Goal: Task Accomplishment & Management: Manage account settings

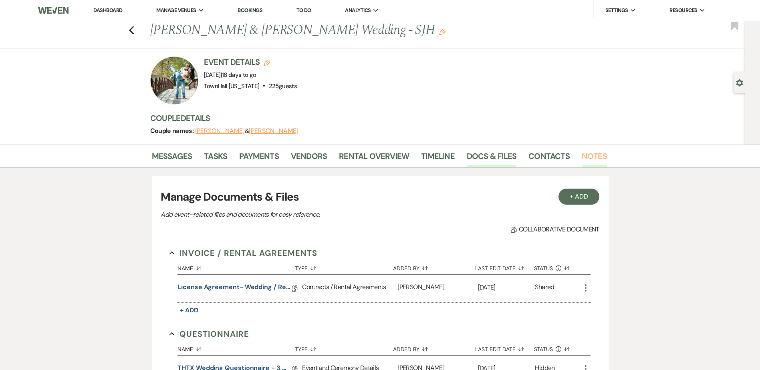
click at [590, 155] on link "Notes" at bounding box center [593, 159] width 25 height 18
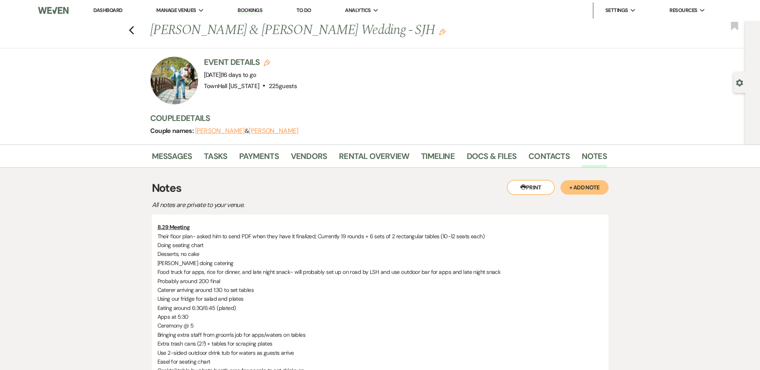
click at [591, 191] on button "+ Add Note" at bounding box center [584, 187] width 48 height 14
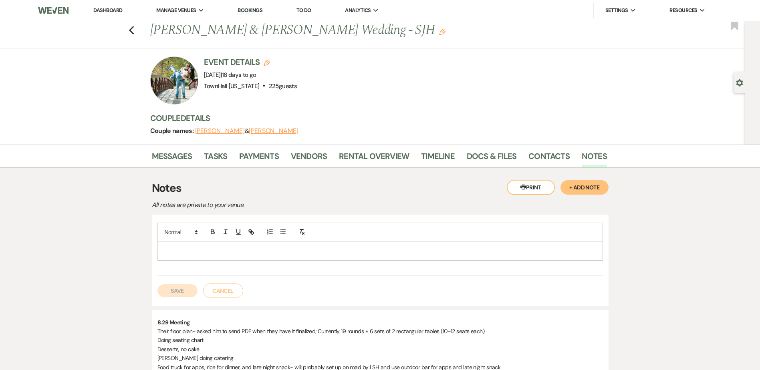
click at [314, 245] on div at bounding box center [380, 250] width 444 height 18
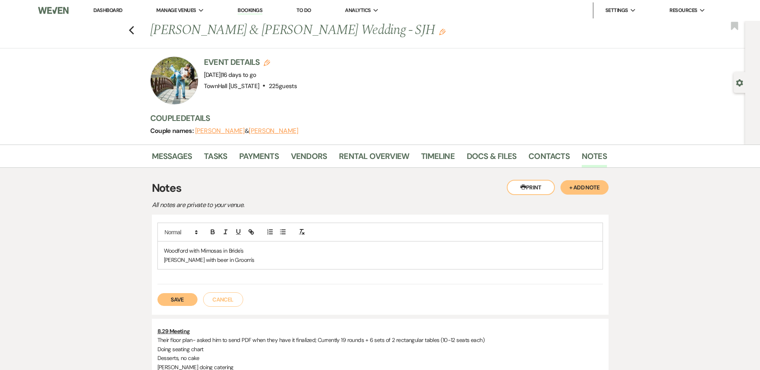
click at [180, 301] on button "Save" at bounding box center [177, 299] width 40 height 13
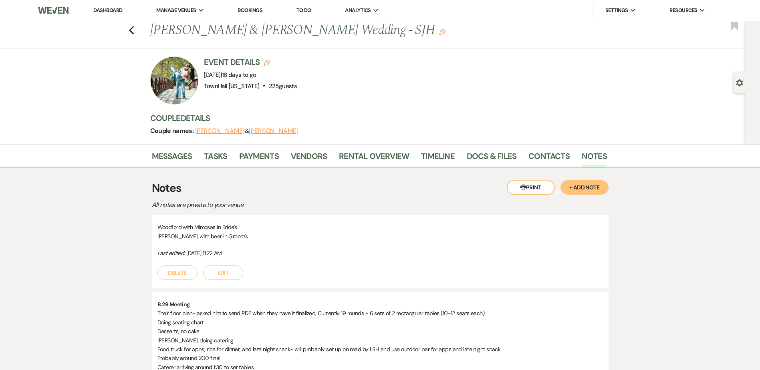
click at [106, 9] on link "Dashboard" at bounding box center [107, 10] width 29 height 7
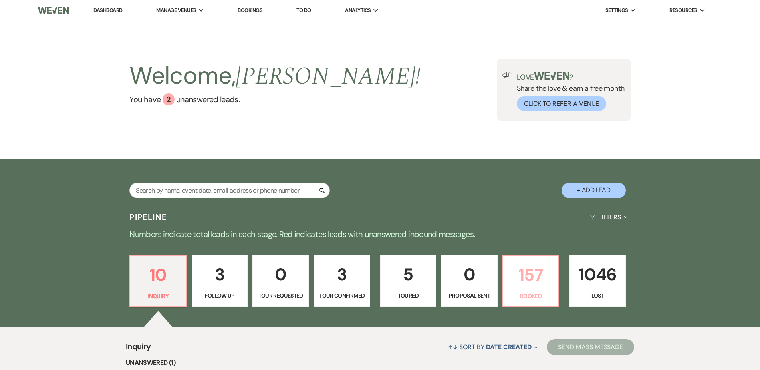
click at [525, 290] on link "157 Booked" at bounding box center [530, 281] width 57 height 52
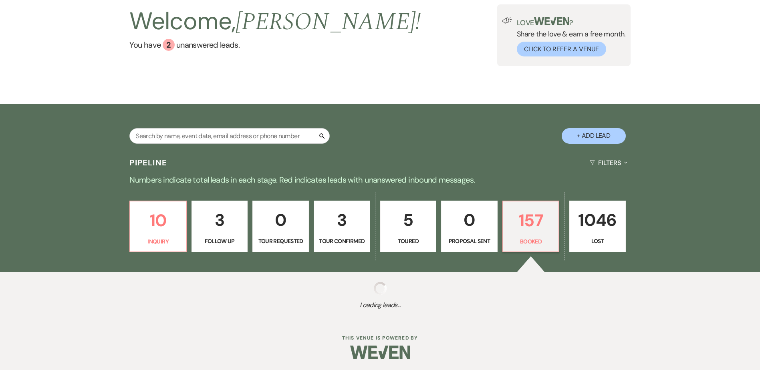
select select "7"
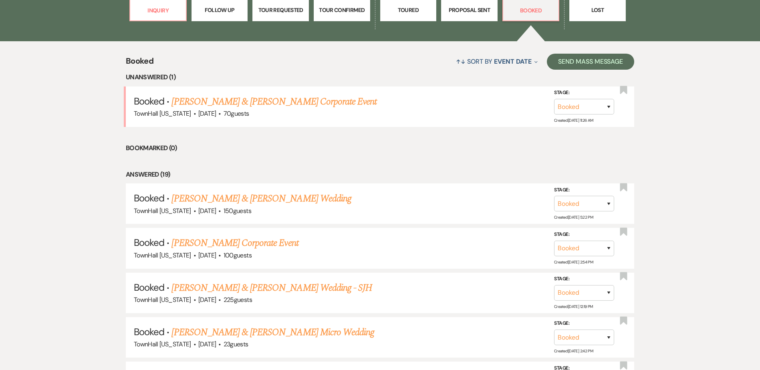
scroll to position [296, 0]
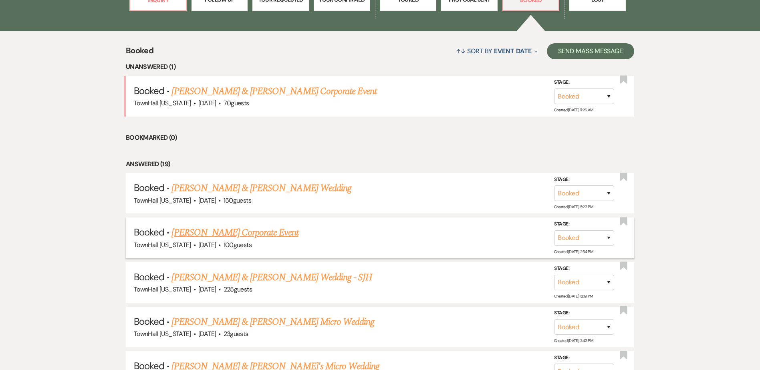
click at [214, 233] on link "[PERSON_NAME] Corporate Event" at bounding box center [234, 232] width 127 height 14
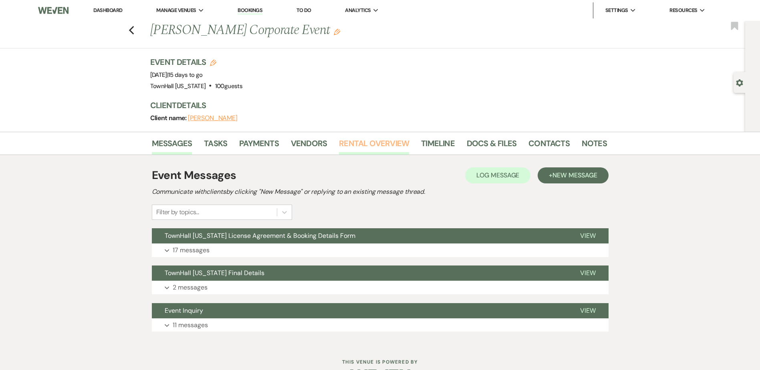
click at [380, 146] on link "Rental Overview" at bounding box center [374, 146] width 70 height 18
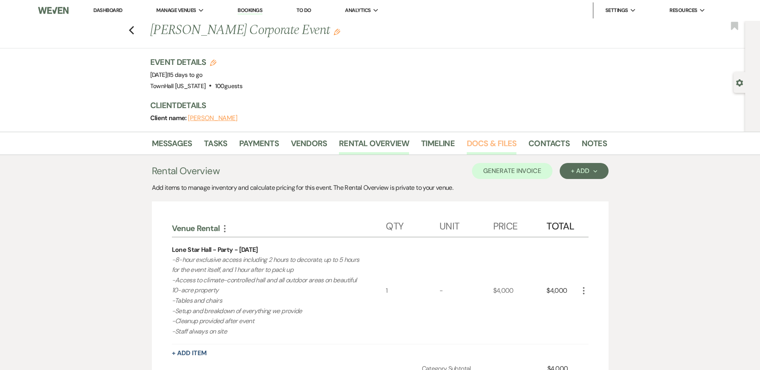
click at [496, 145] on link "Docs & Files" at bounding box center [492, 146] width 50 height 18
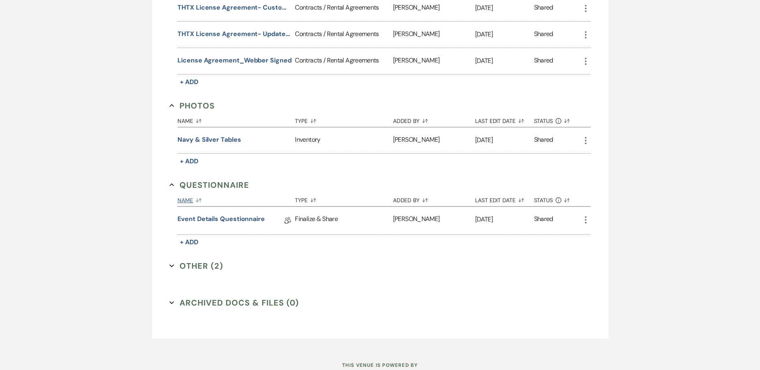
scroll to position [376, 0]
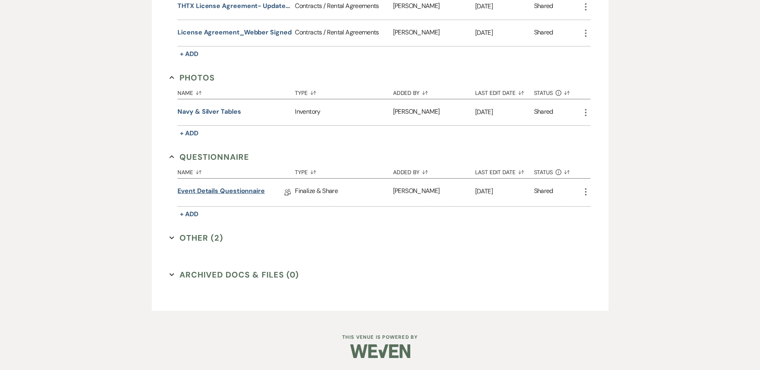
click at [217, 191] on link "Event Details Questionnaire" at bounding box center [220, 192] width 87 height 12
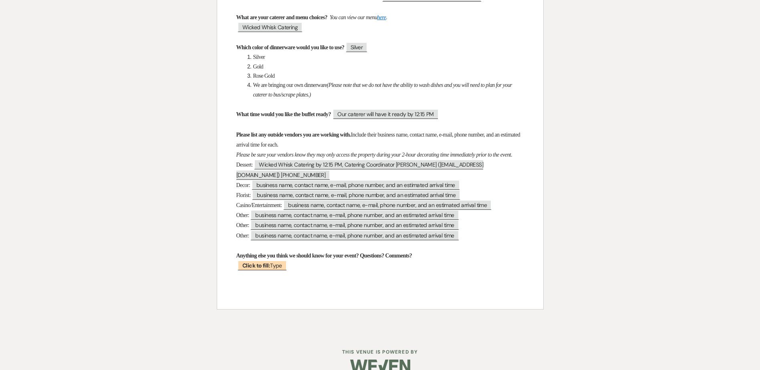
scroll to position [481, 0]
